Goal: Information Seeking & Learning: Learn about a topic

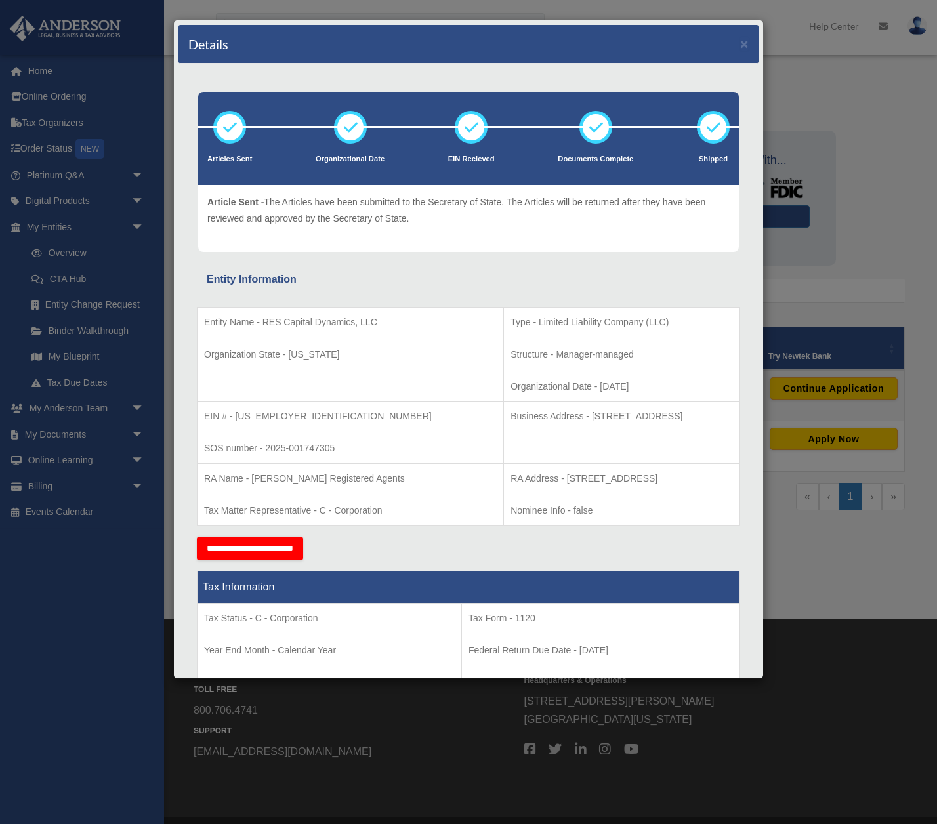
click at [38, 70] on div "Details × Articles Sent Organizational Date" at bounding box center [468, 412] width 937 height 824
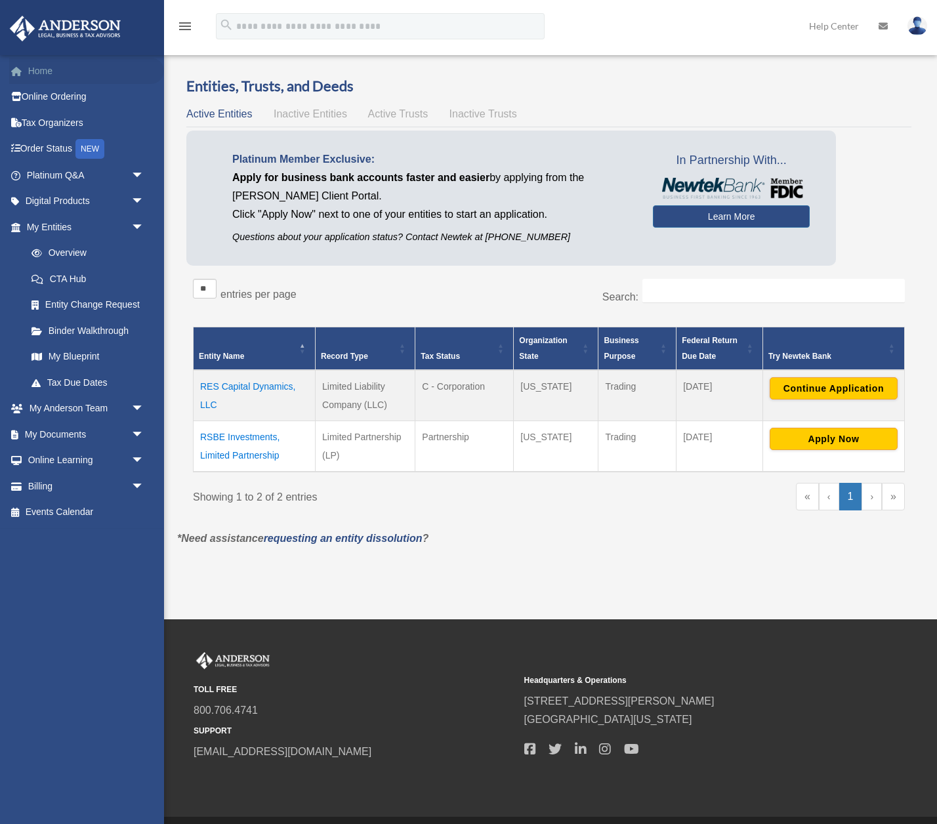
click at [38, 70] on link "Home" at bounding box center [86, 71] width 155 height 26
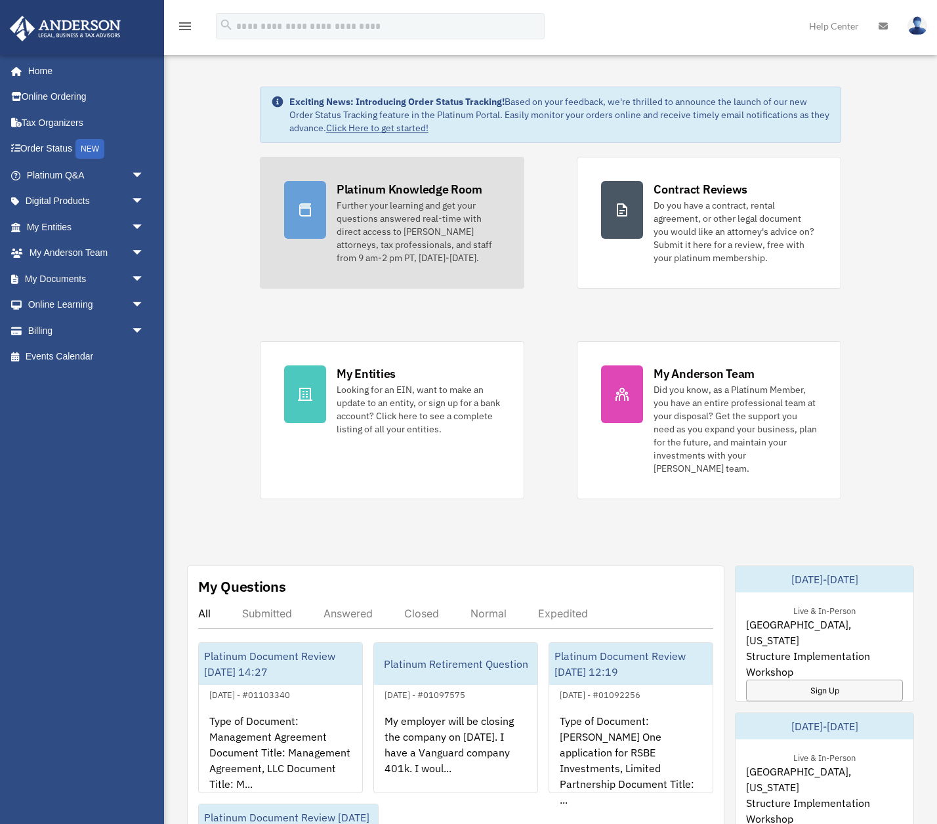
drag, startPoint x: 394, startPoint y: 204, endPoint x: 387, endPoint y: 205, distance: 7.2
click at [394, 204] on div "Further your learning and get your questions answered real-time with direct acc…" at bounding box center [417, 232] width 163 height 66
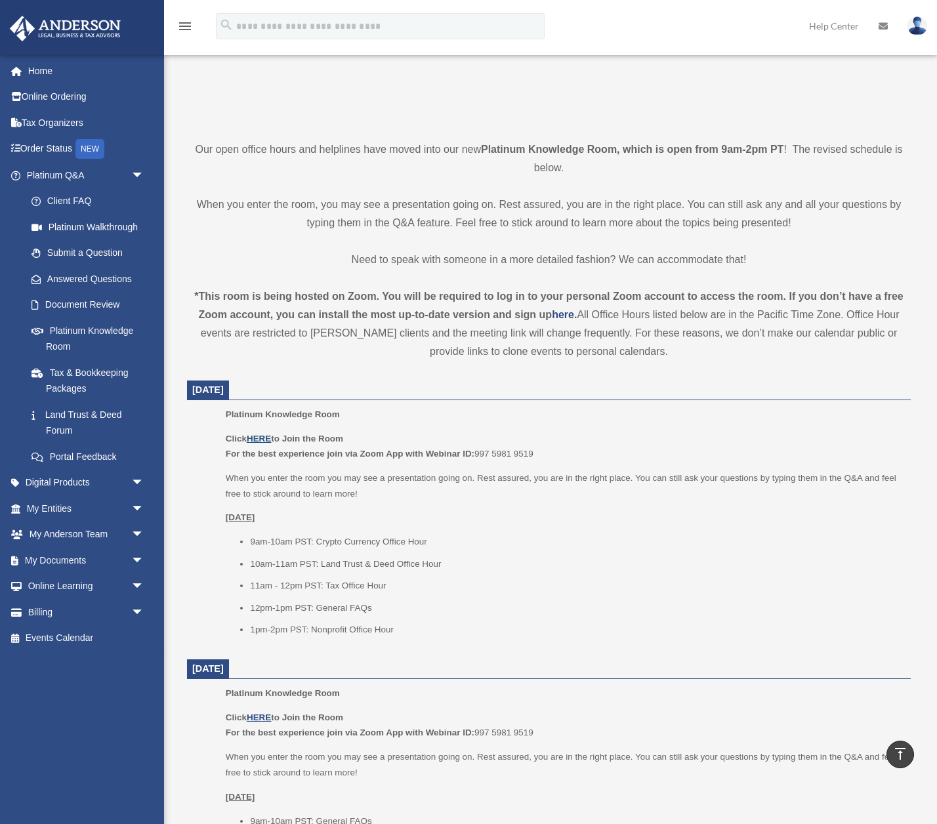
scroll to position [227, 0]
click at [262, 440] on u "HERE" at bounding box center [259, 438] width 24 height 10
